Goal: Find specific page/section: Find specific page/section

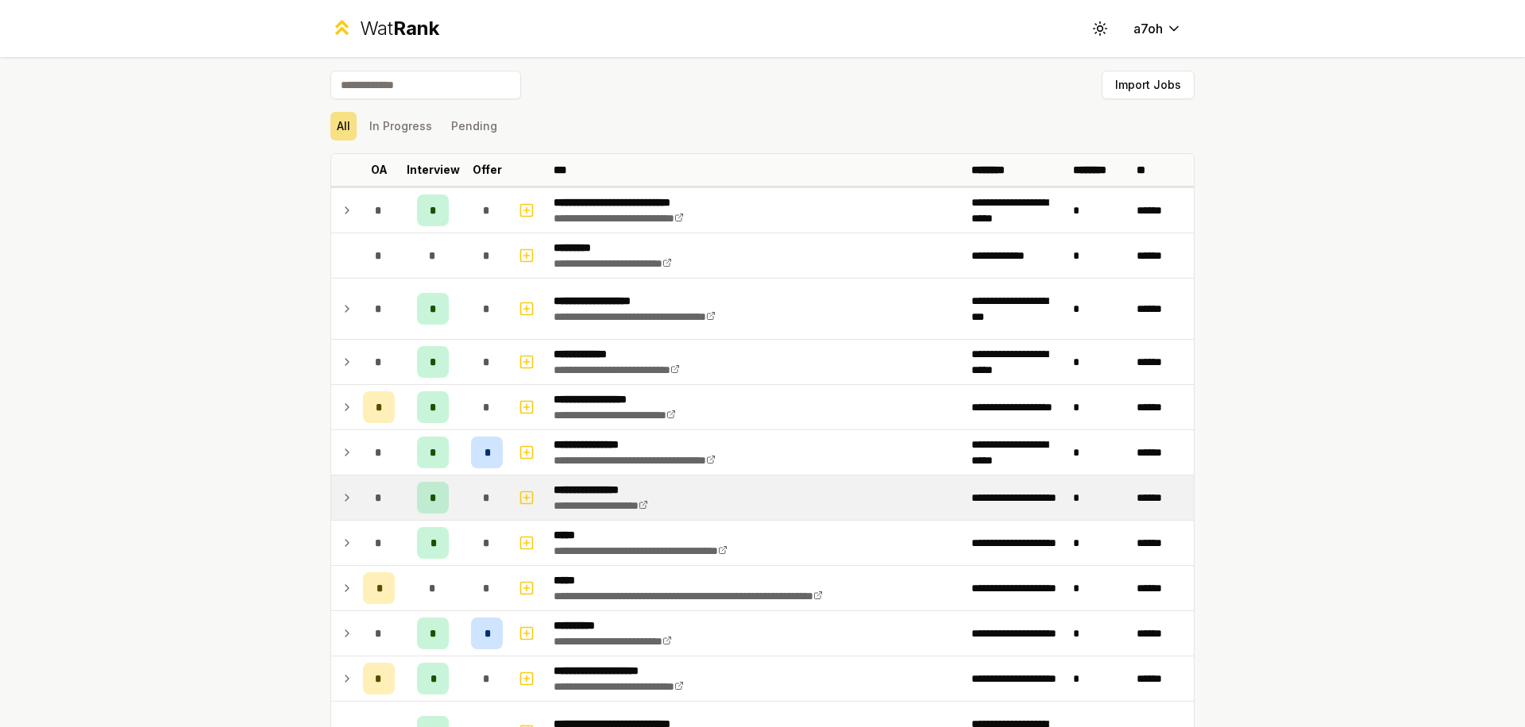
scroll to position [3, 0]
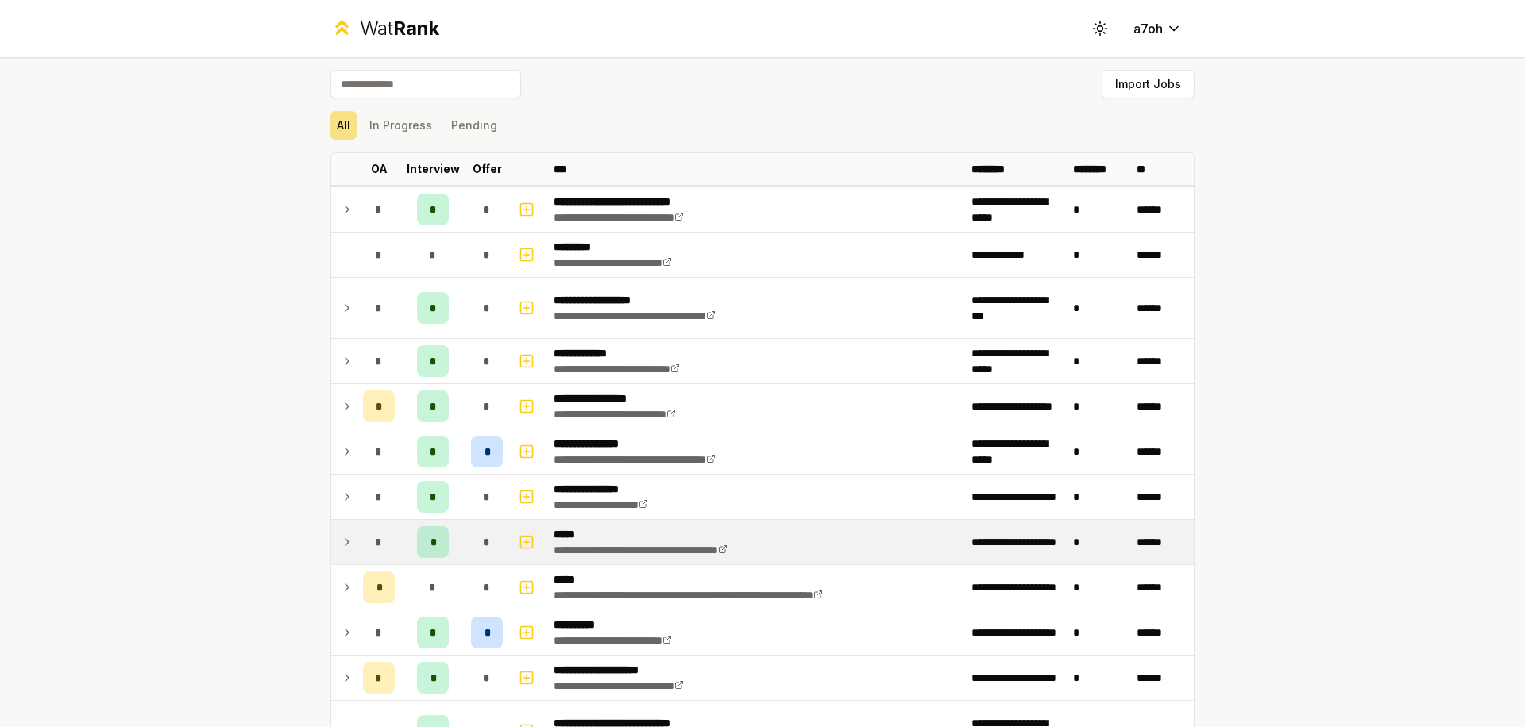
click at [331, 546] on td at bounding box center [343, 542] width 25 height 44
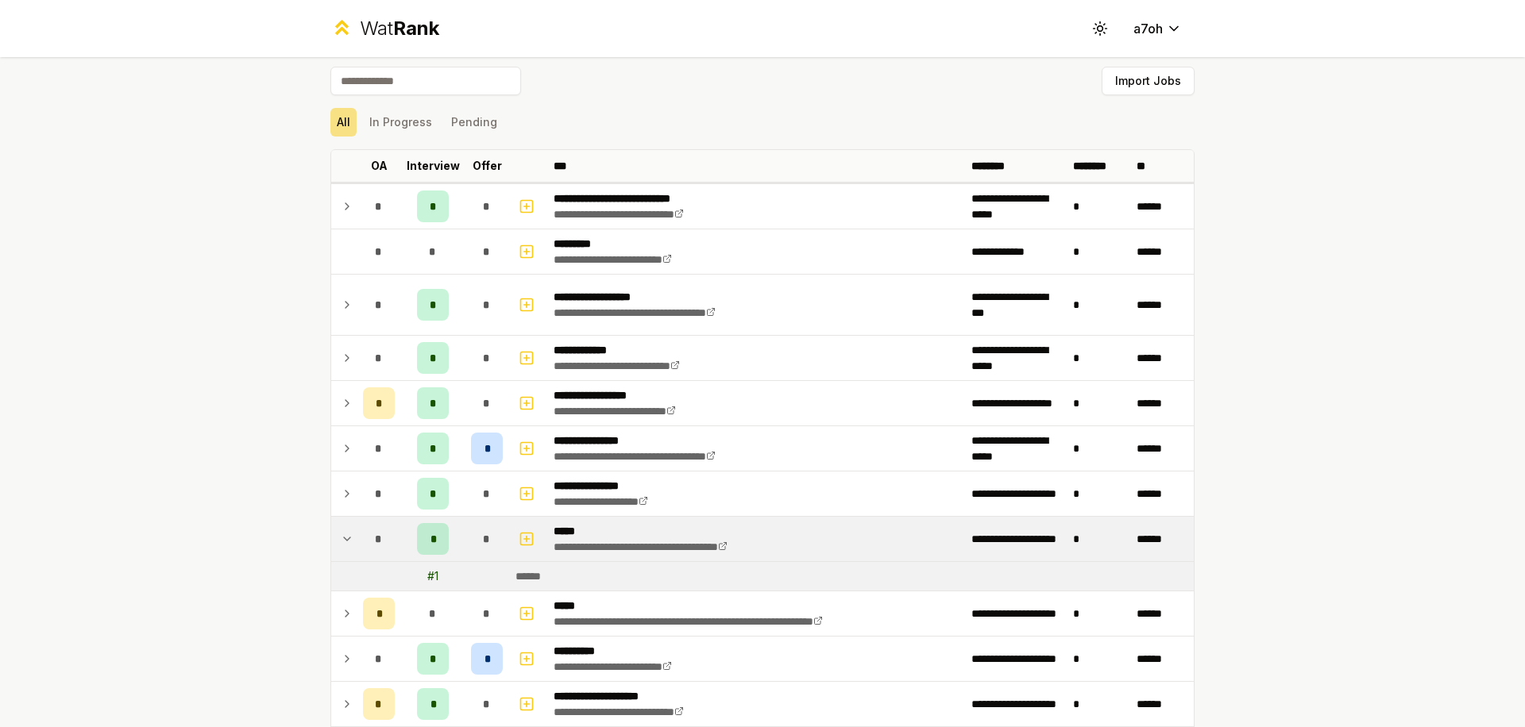
click at [341, 539] on icon at bounding box center [347, 539] width 13 height 19
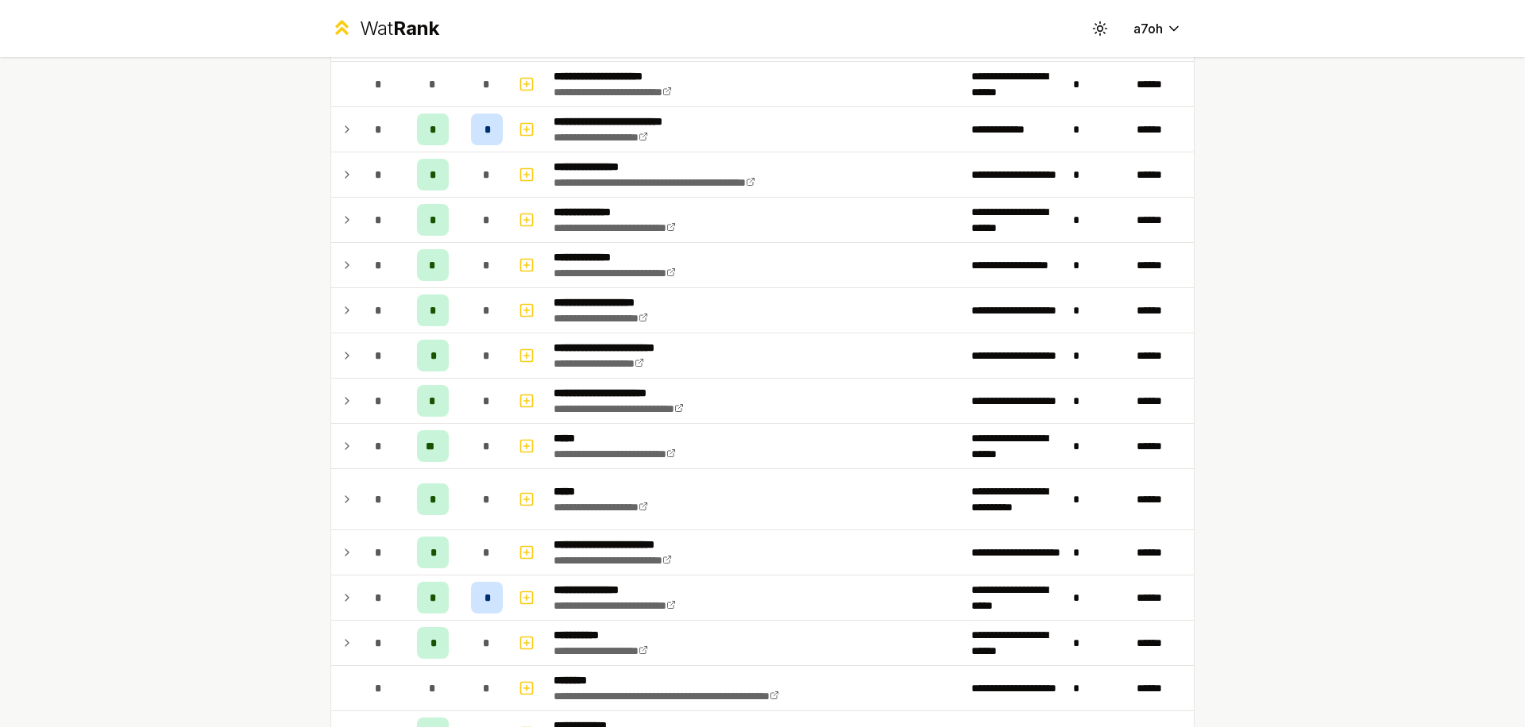
scroll to position [1016, 0]
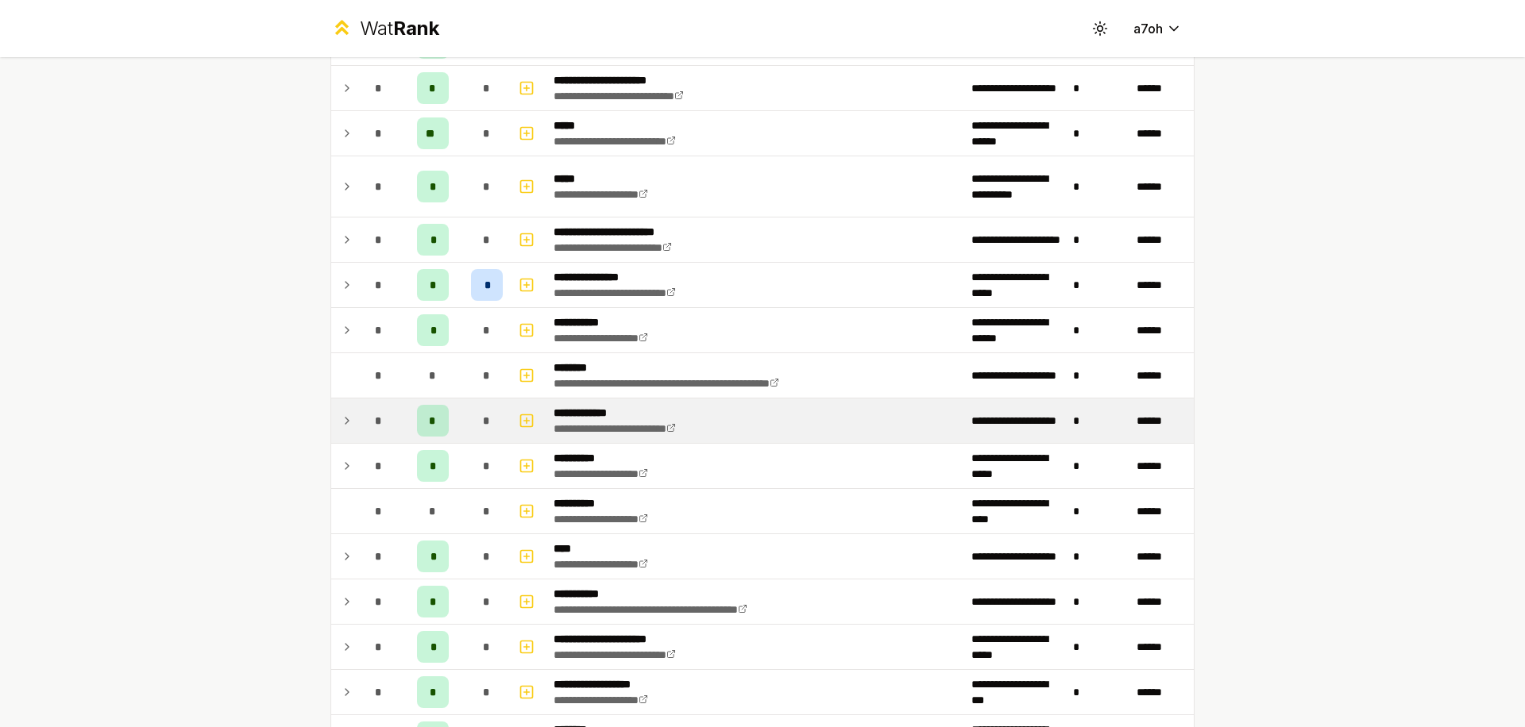
click at [375, 415] on span "*" at bounding box center [378, 421] width 7 height 16
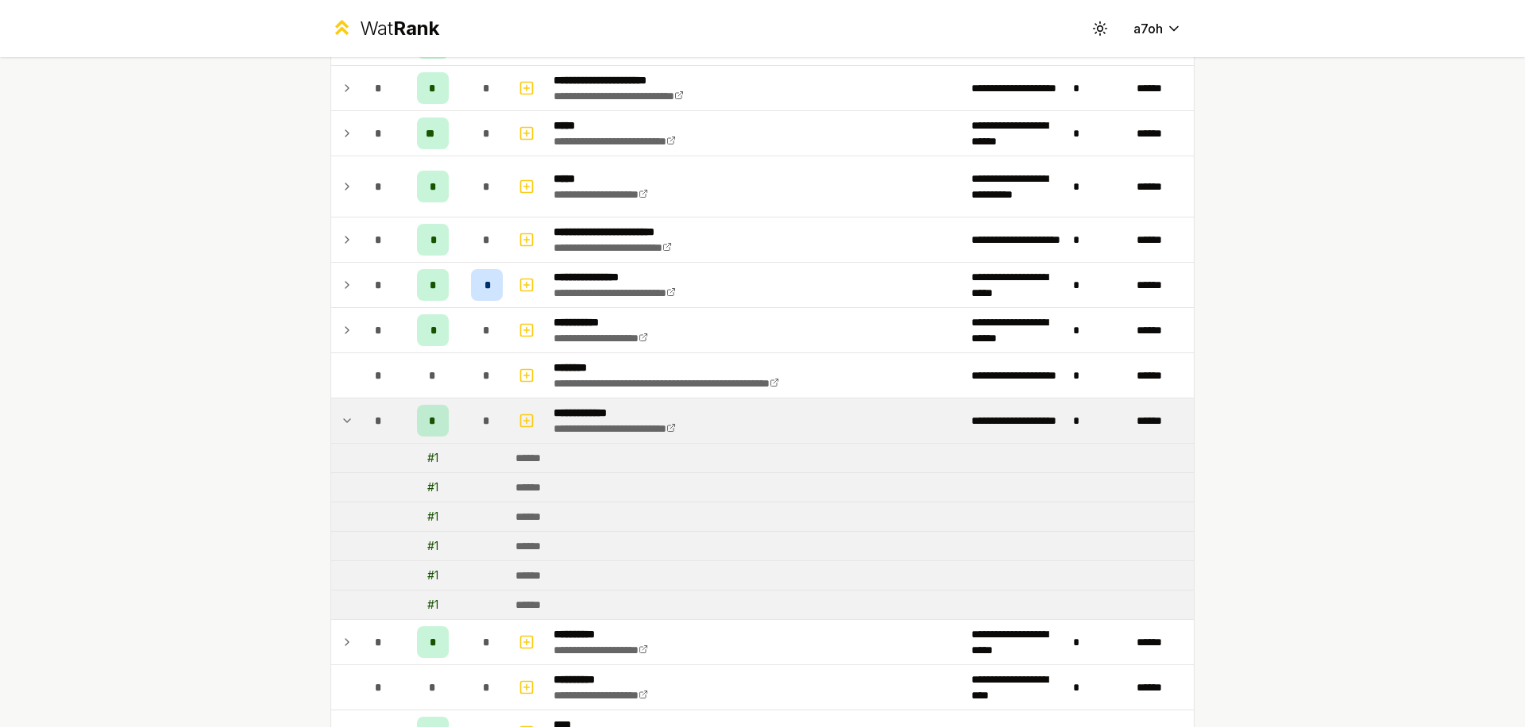
click at [357, 410] on td "*" at bounding box center [379, 421] width 44 height 44
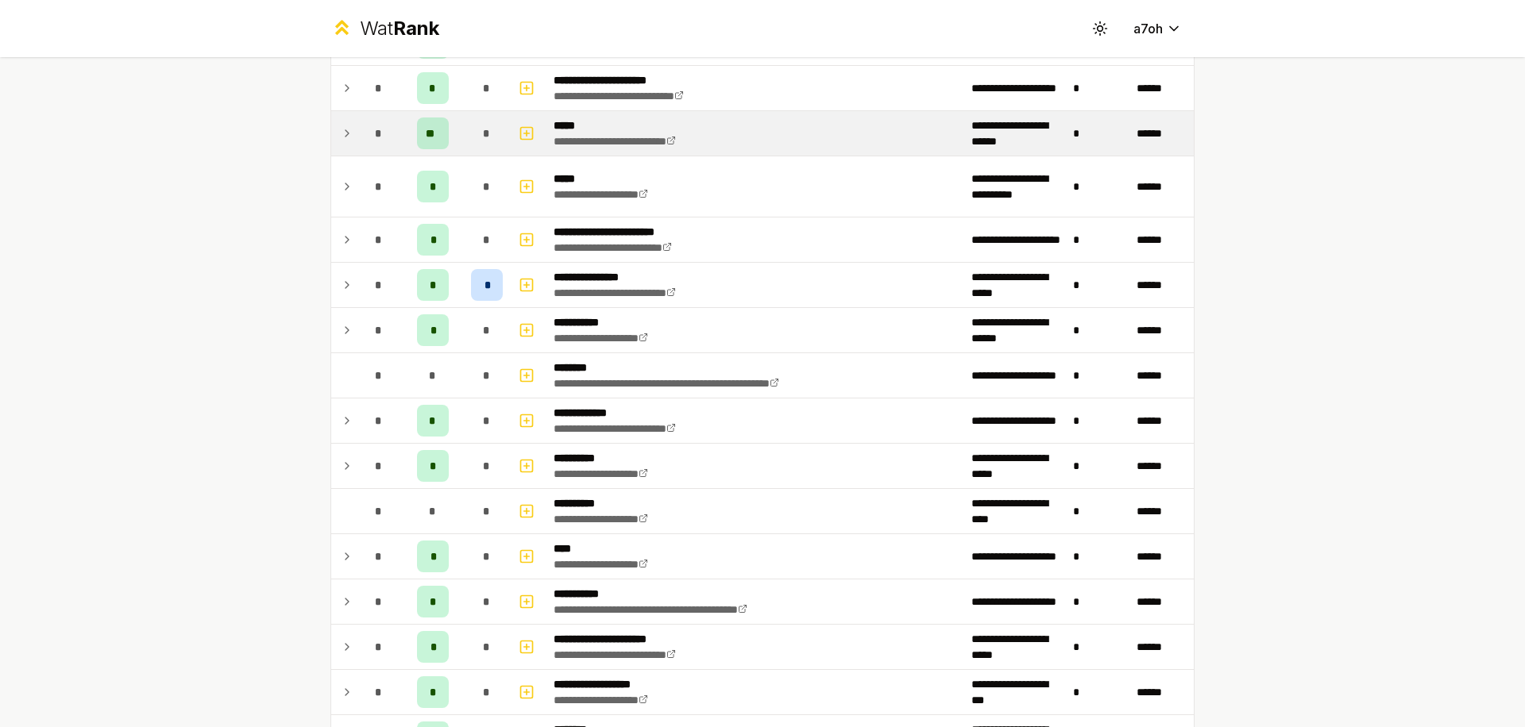
click at [366, 143] on div "*" at bounding box center [379, 134] width 32 height 32
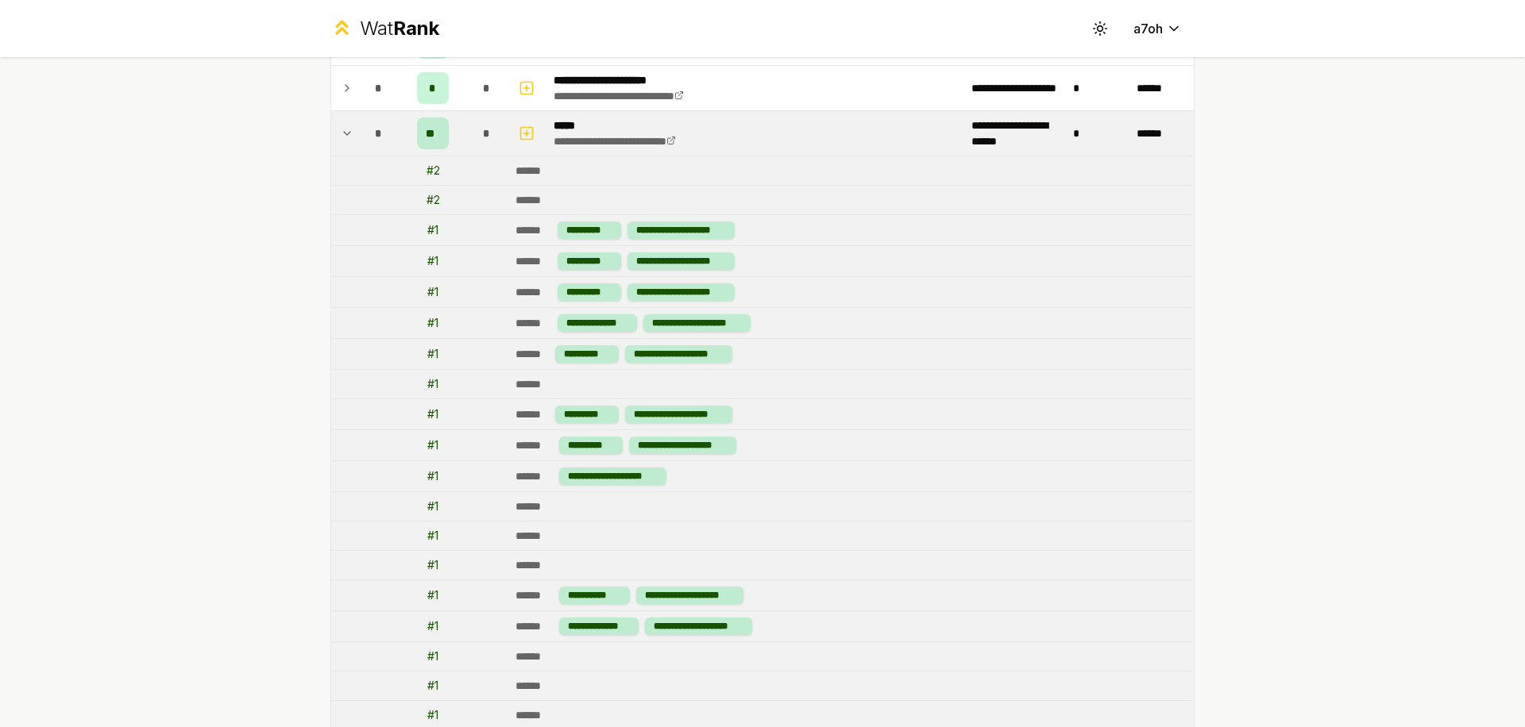
click at [366, 143] on div "*" at bounding box center [379, 134] width 32 height 32
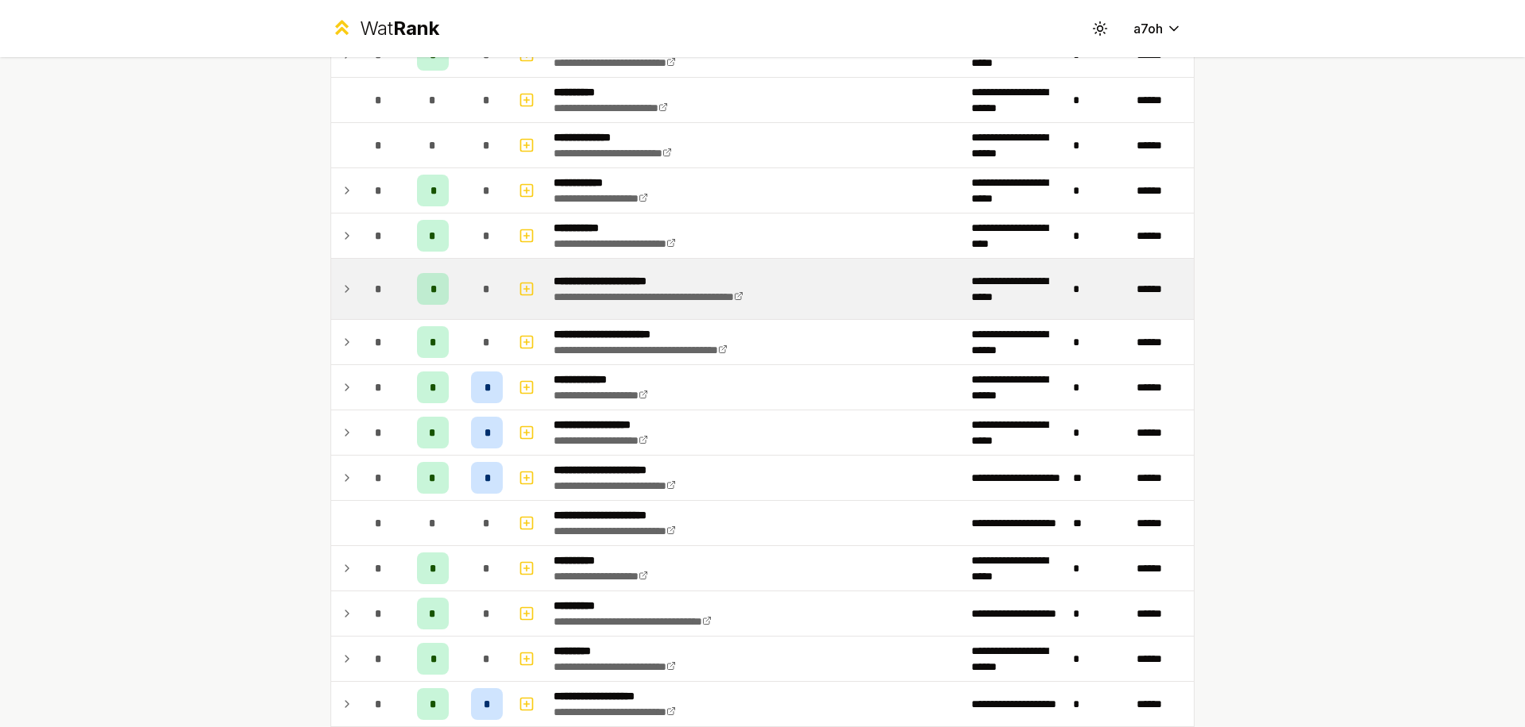
scroll to position [1364, 0]
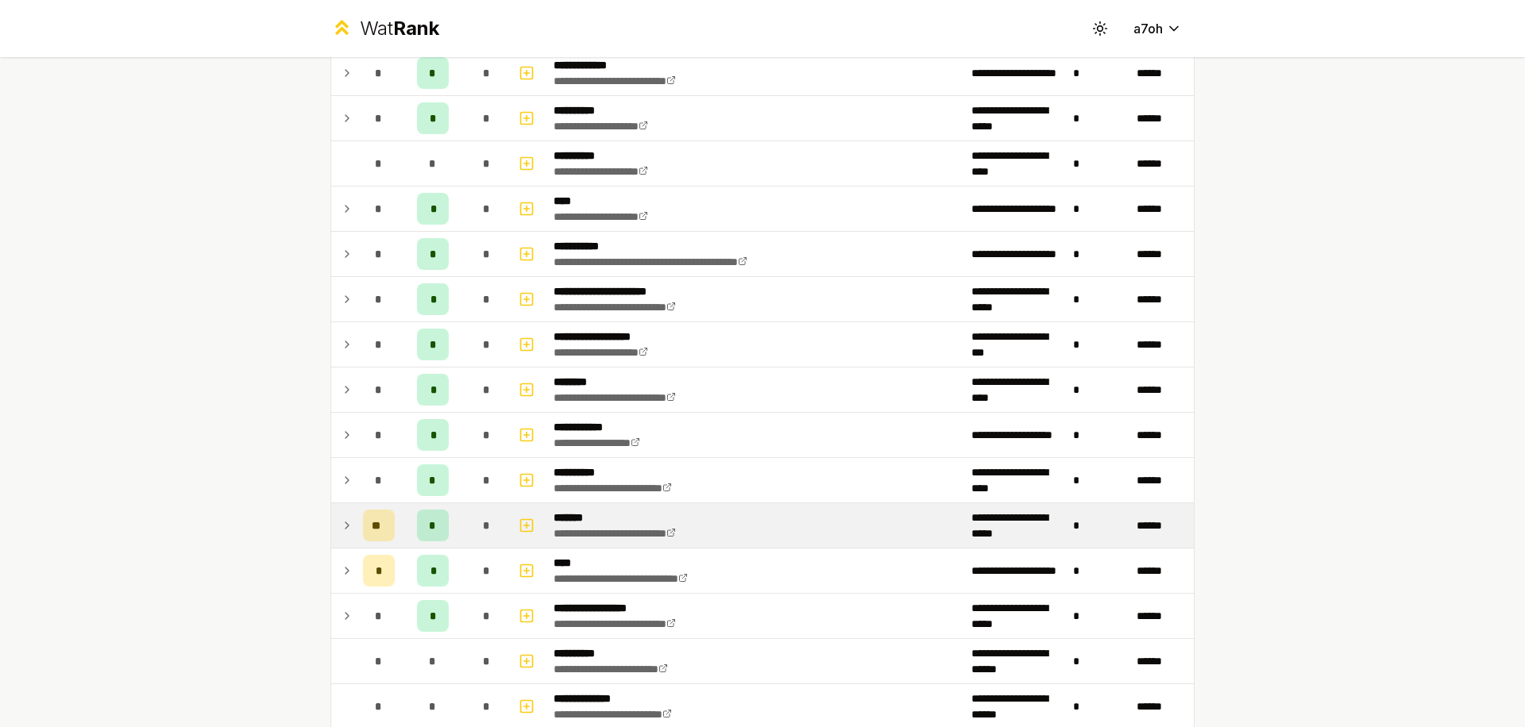
click at [344, 530] on icon at bounding box center [347, 525] width 13 height 19
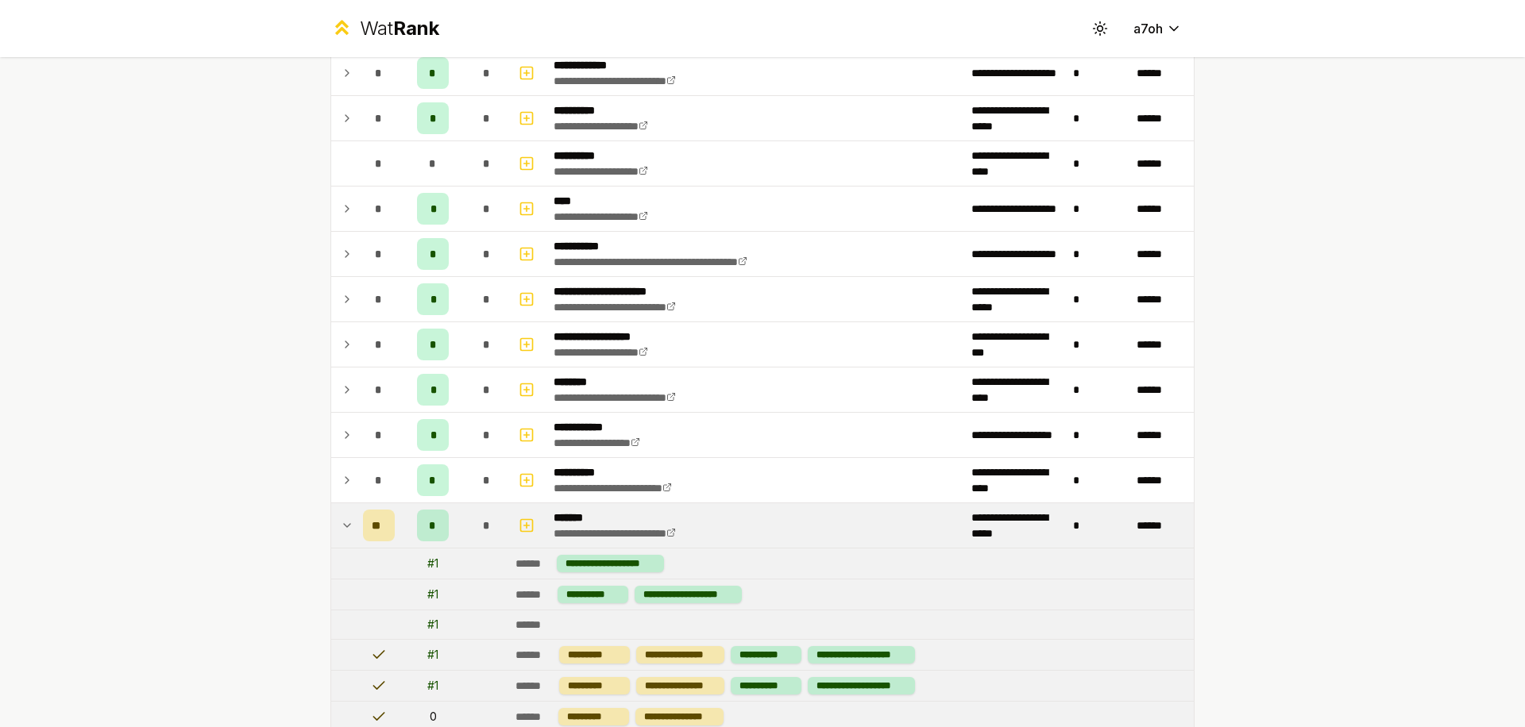
click at [344, 530] on icon at bounding box center [347, 525] width 13 height 19
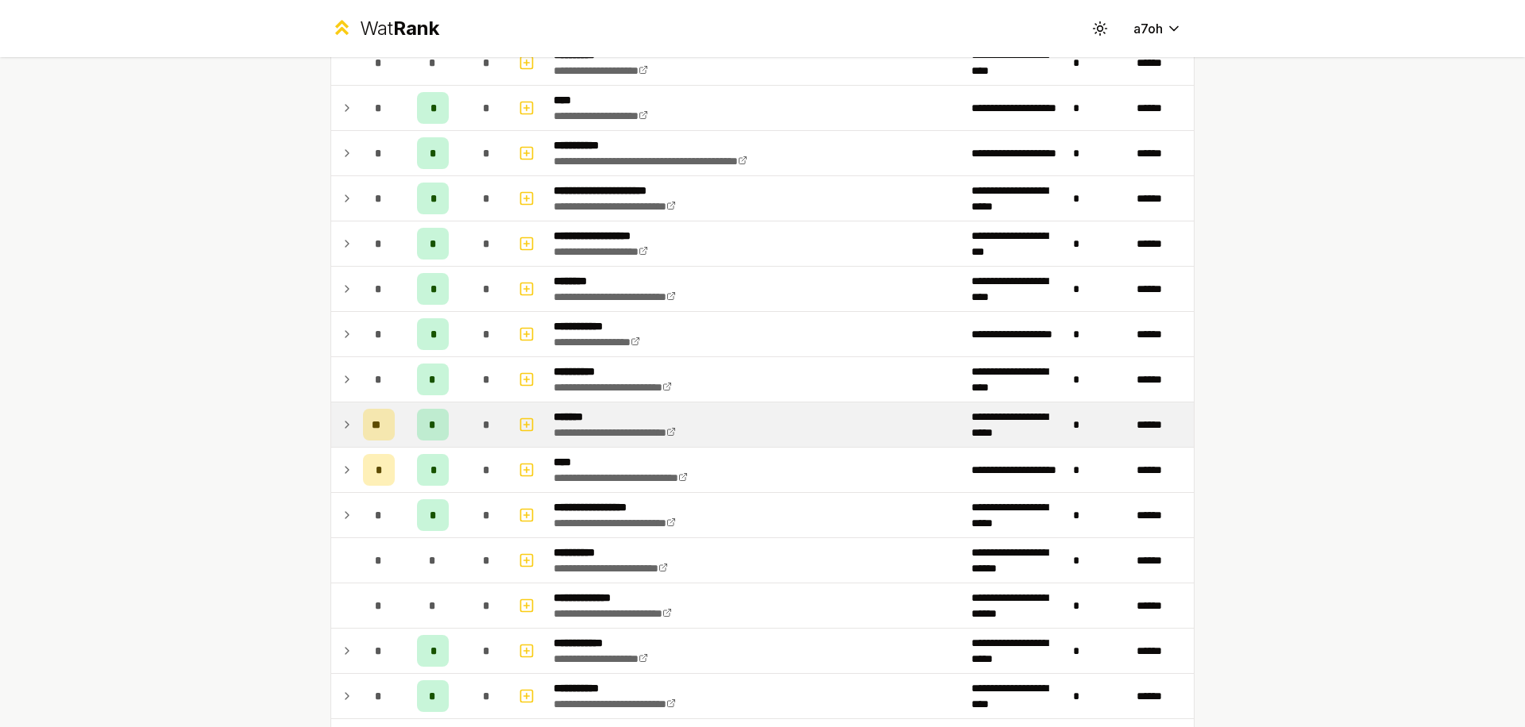
scroll to position [1466, 0]
click at [341, 415] on icon at bounding box center [347, 424] width 13 height 19
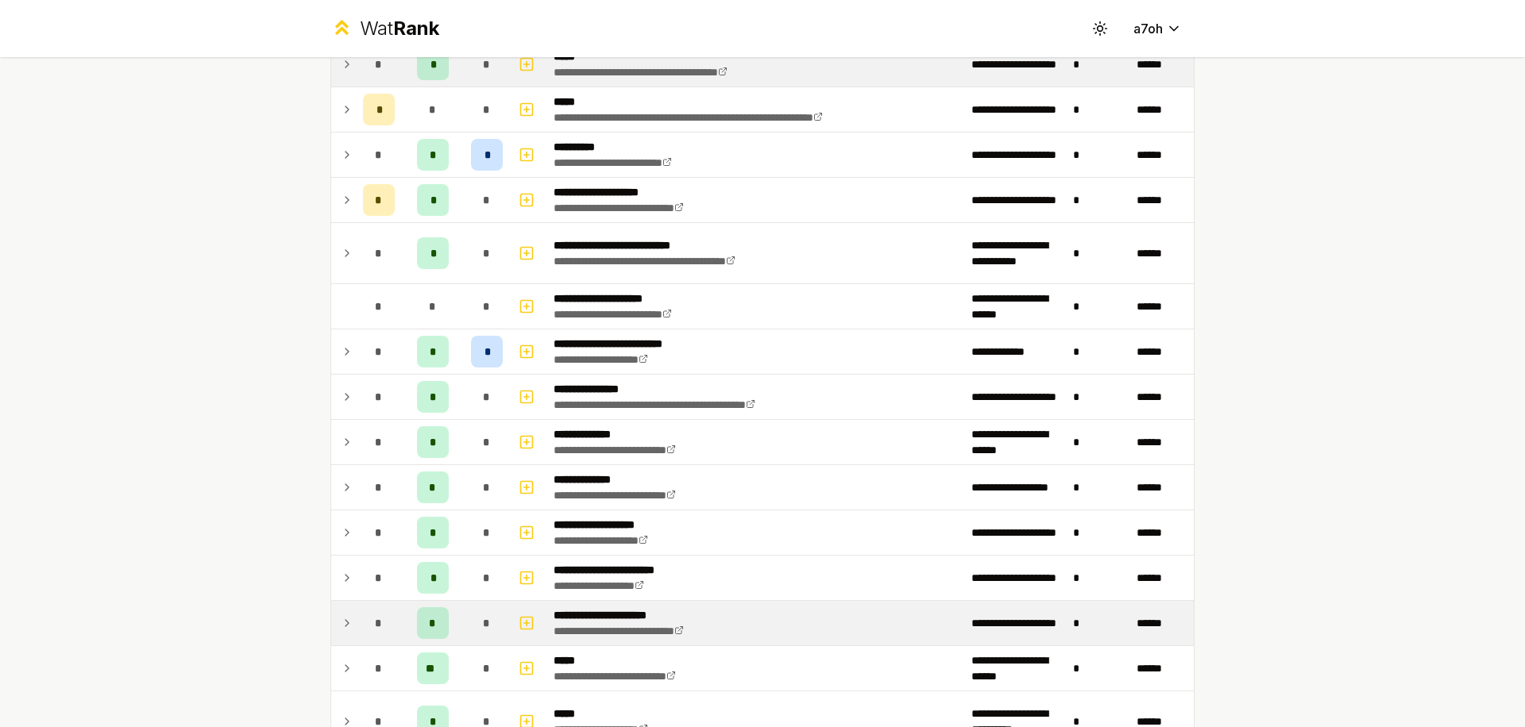
scroll to position [486, 0]
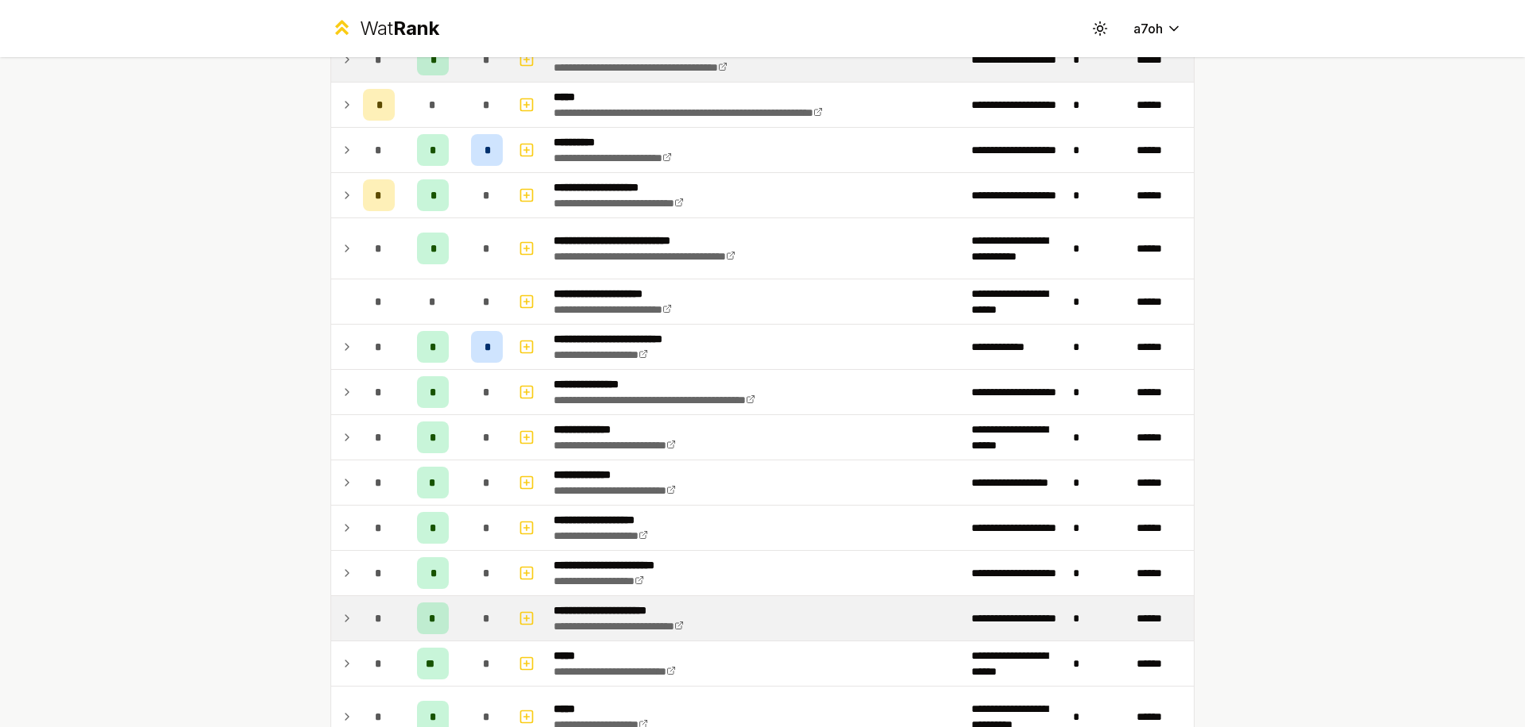
click at [370, 557] on td "*" at bounding box center [379, 618] width 44 height 44
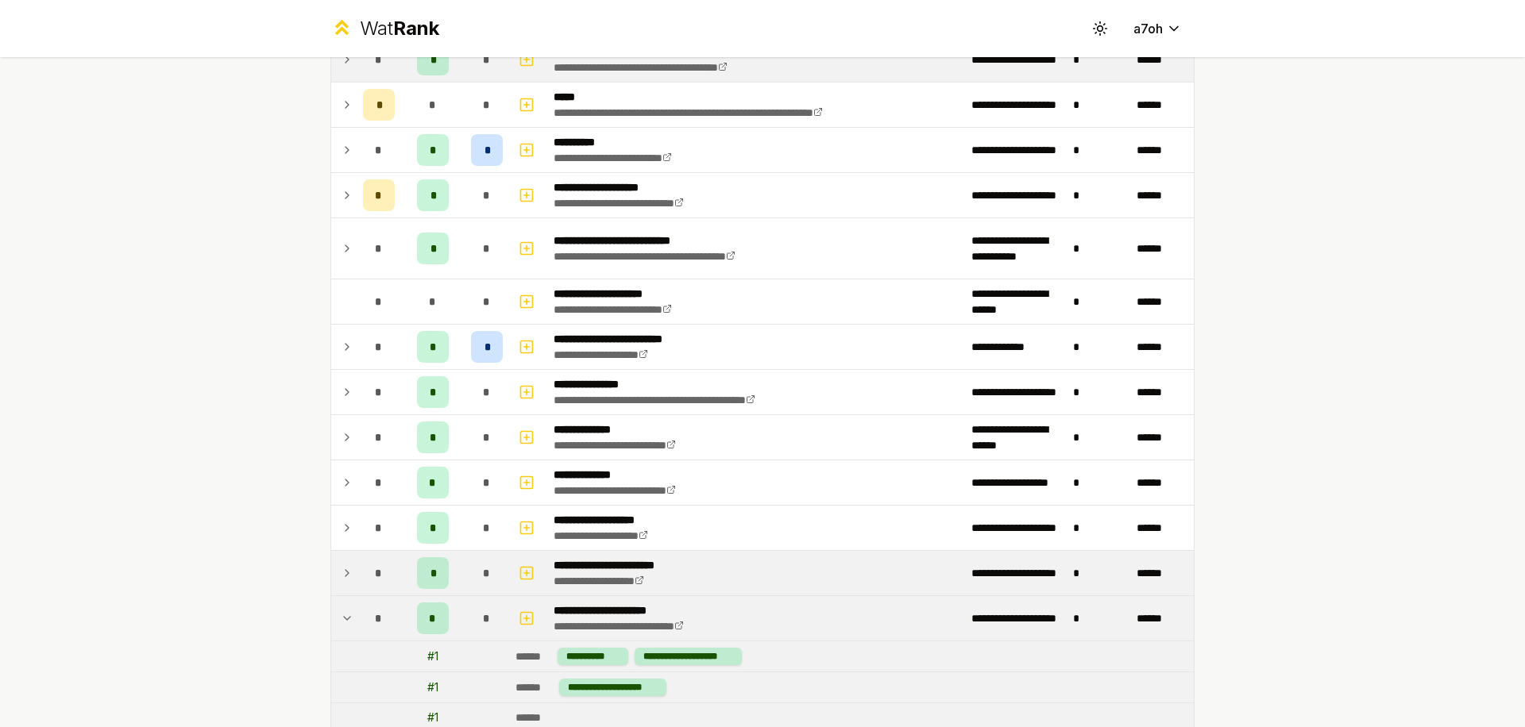
click at [375, 557] on span "*" at bounding box center [378, 573] width 7 height 16
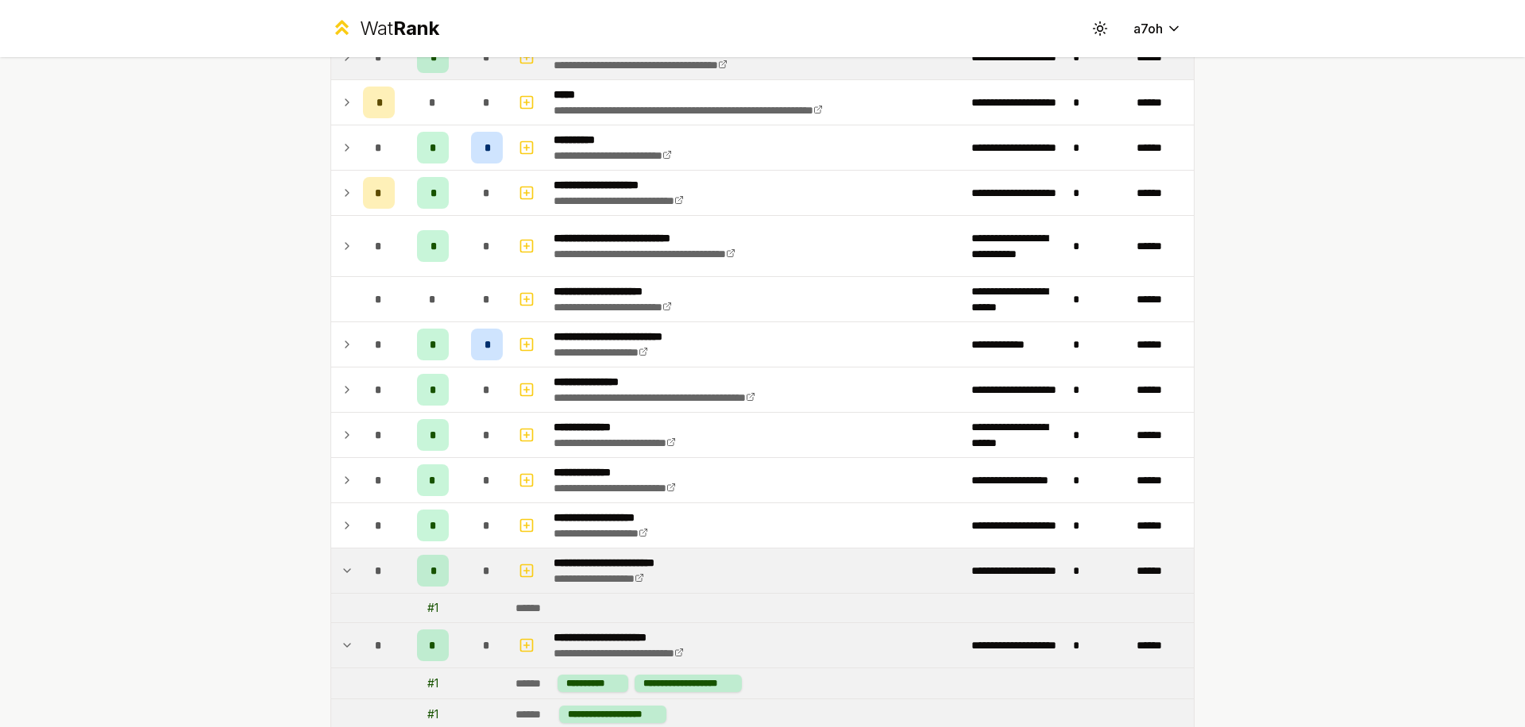
scroll to position [489, 0]
click at [374, 555] on div "*" at bounding box center [379, 570] width 32 height 32
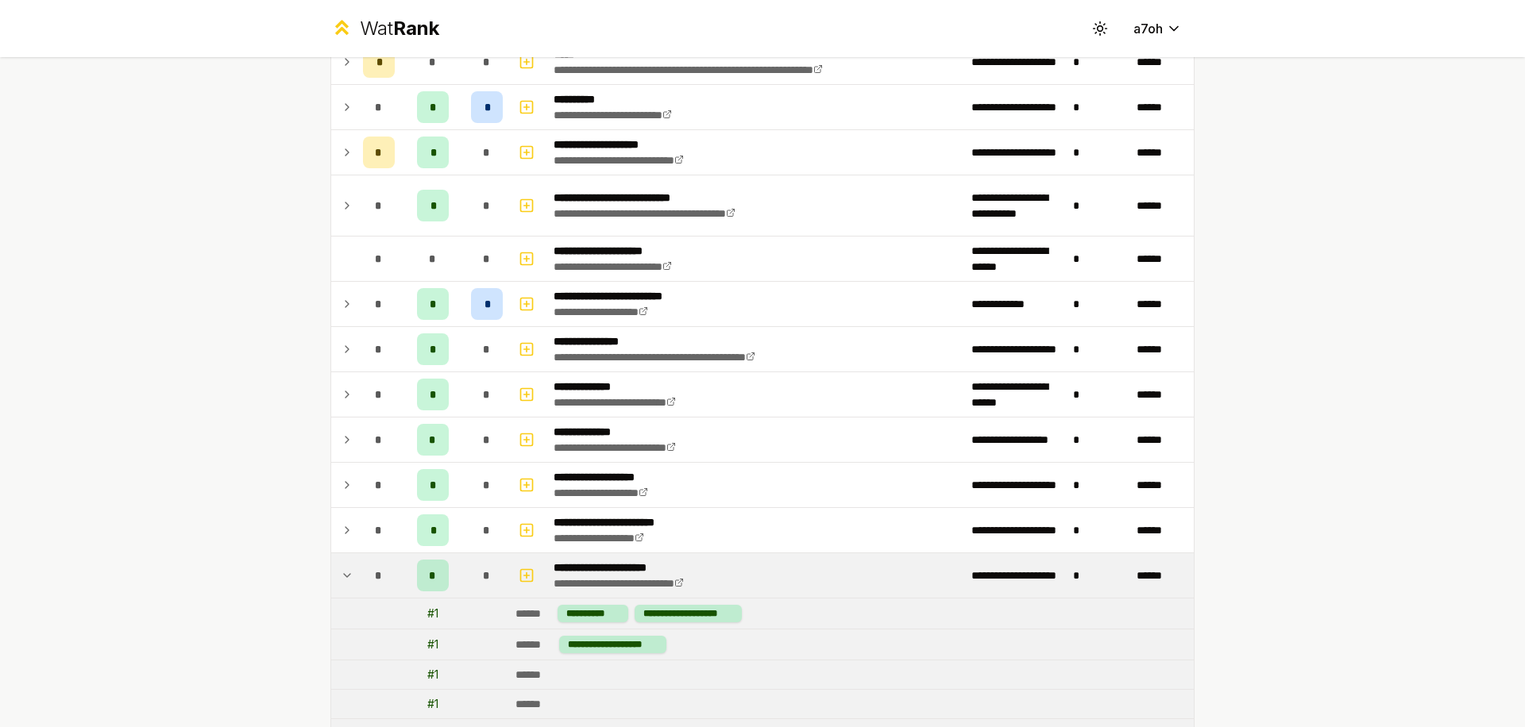
scroll to position [531, 0]
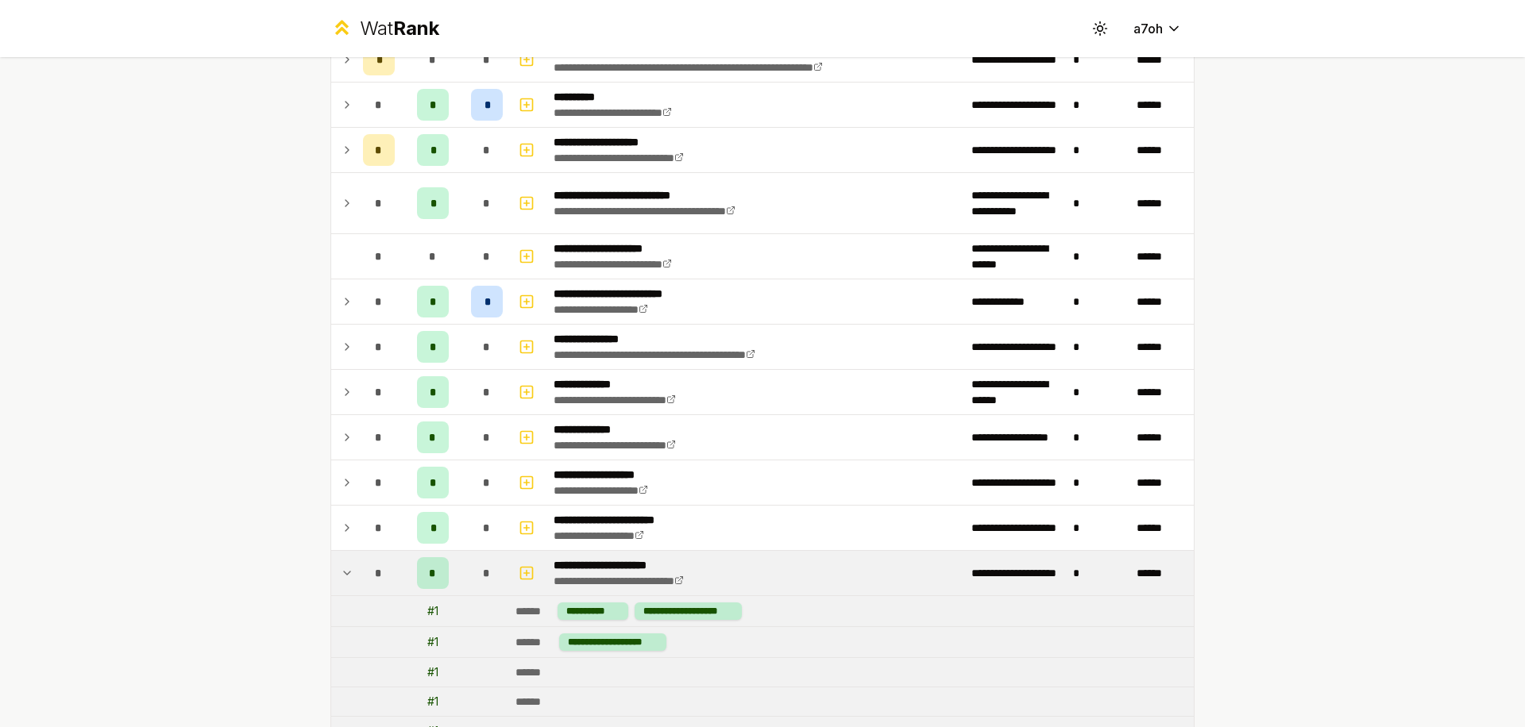
click at [342, 557] on td at bounding box center [343, 611] width 25 height 30
click at [367, 557] on div "*" at bounding box center [379, 573] width 32 height 32
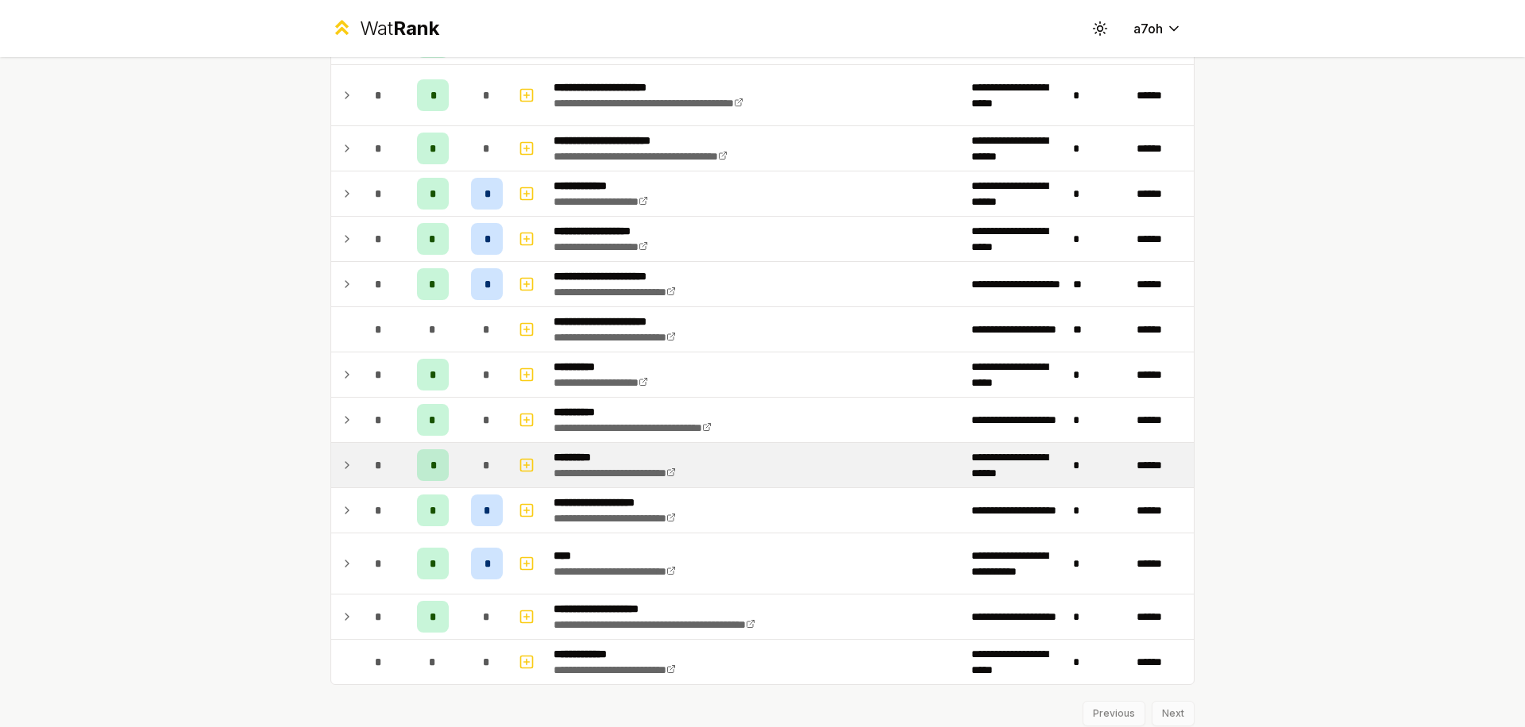
scroll to position [3111, 0]
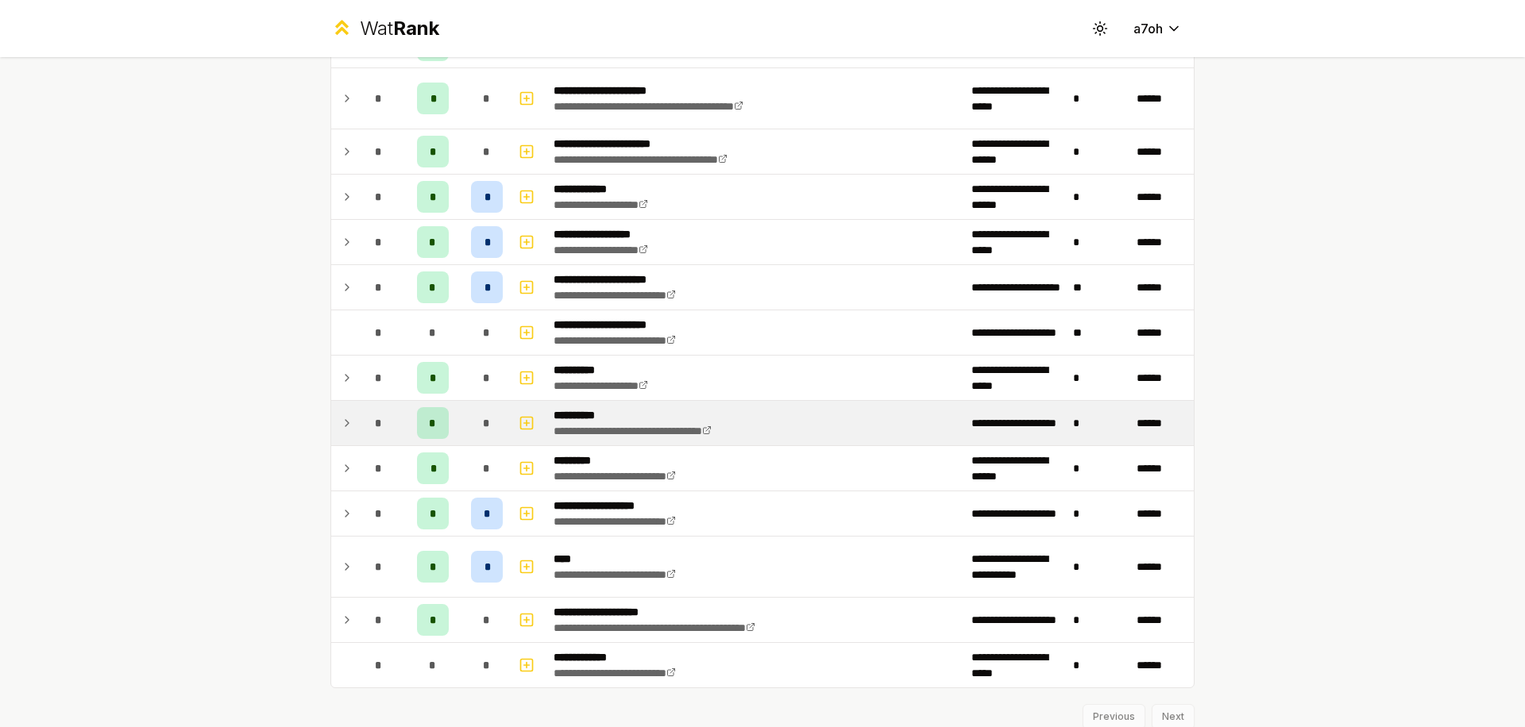
click at [357, 422] on td "*" at bounding box center [379, 423] width 44 height 44
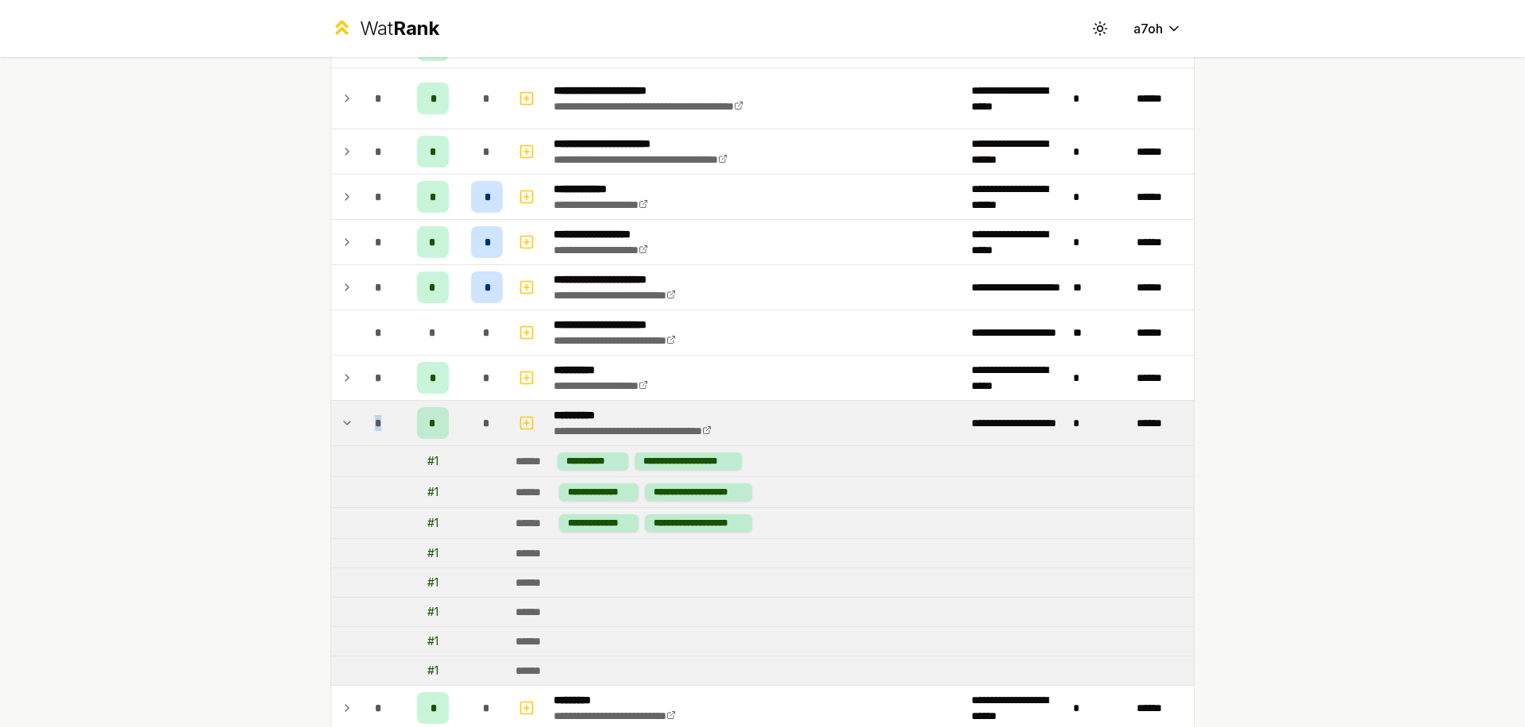
click at [357, 422] on td "*" at bounding box center [379, 423] width 44 height 44
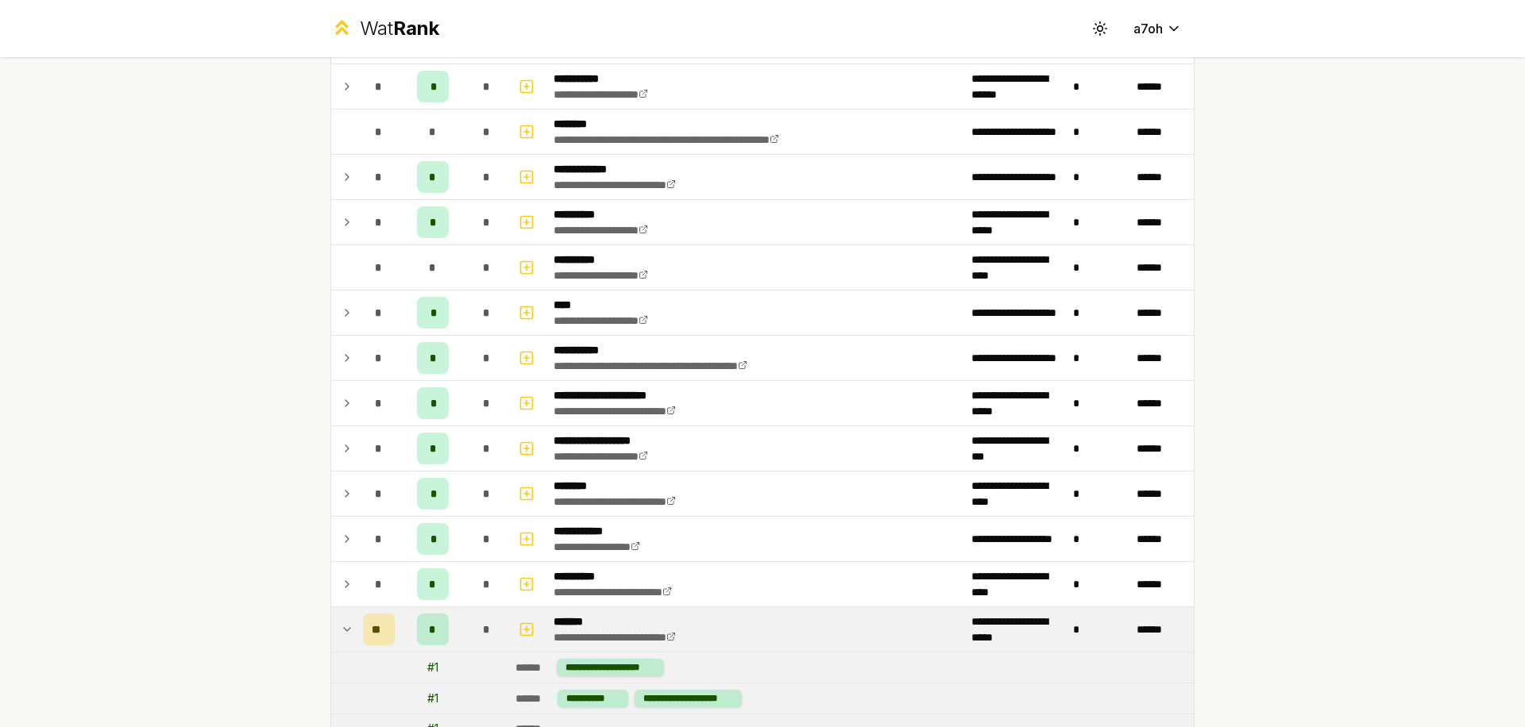
scroll to position [0, 0]
